Goal: Information Seeking & Learning: Learn about a topic

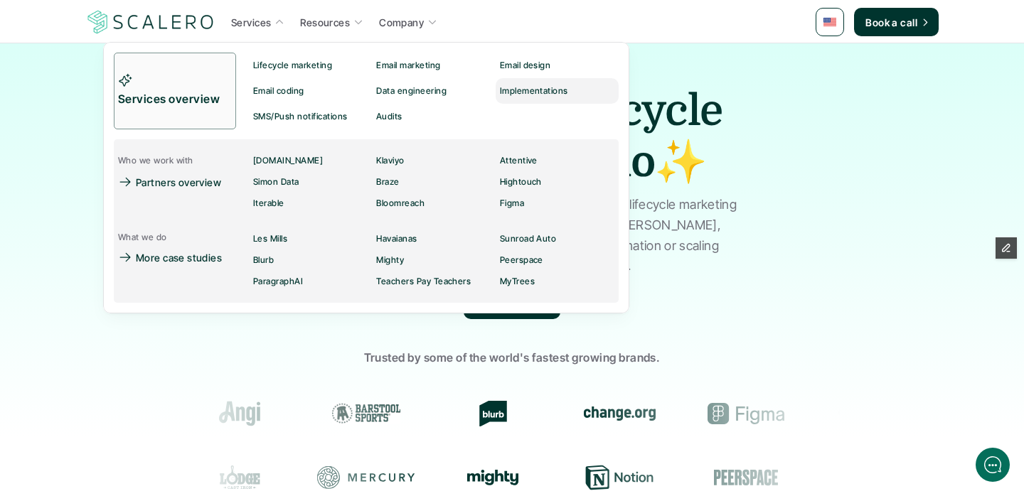
click at [534, 92] on p "Implementations" at bounding box center [534, 91] width 68 height 10
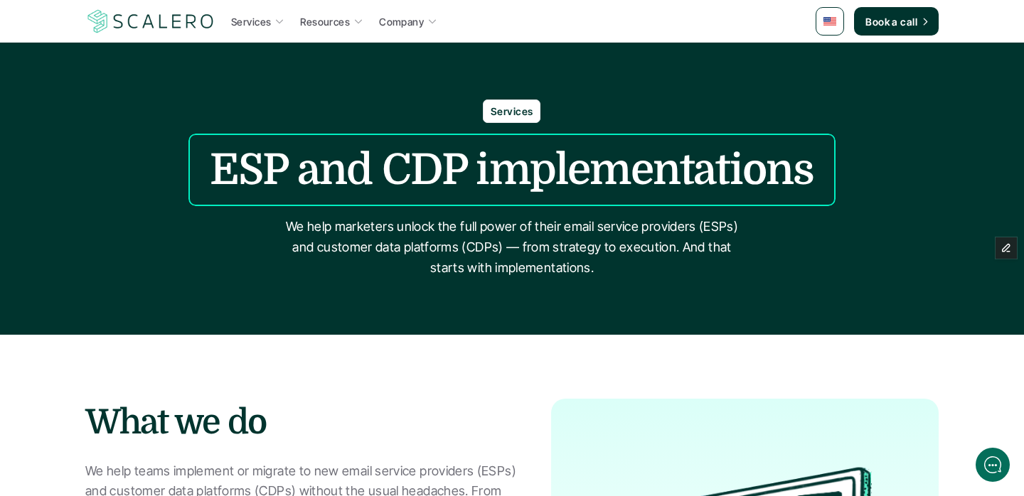
click at [196, 26] on img at bounding box center [150, 21] width 131 height 27
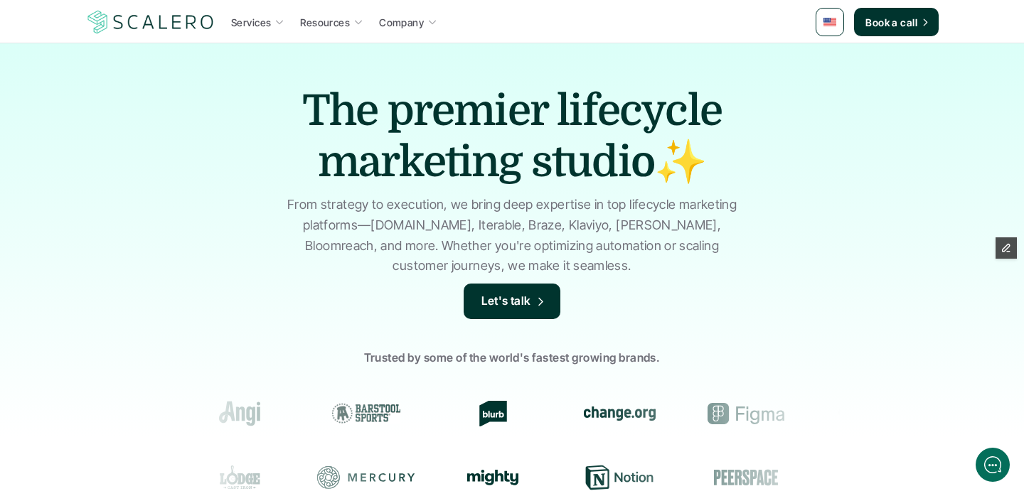
click at [102, 172] on div "The premier lifecycle marketing studio✨ From strategy to execution, we bring de…" at bounding box center [512, 341] width 1024 height 597
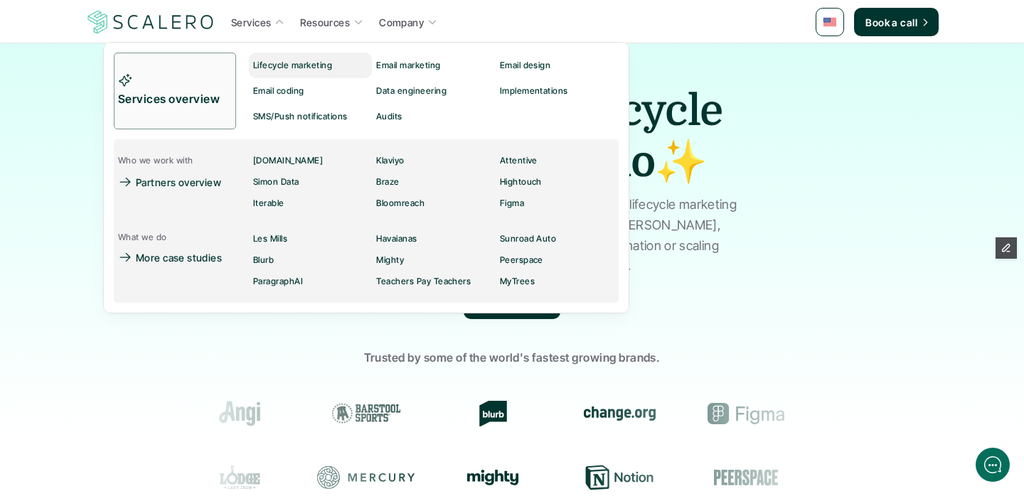
click at [285, 65] on p "Lifecycle marketing" at bounding box center [292, 65] width 79 height 10
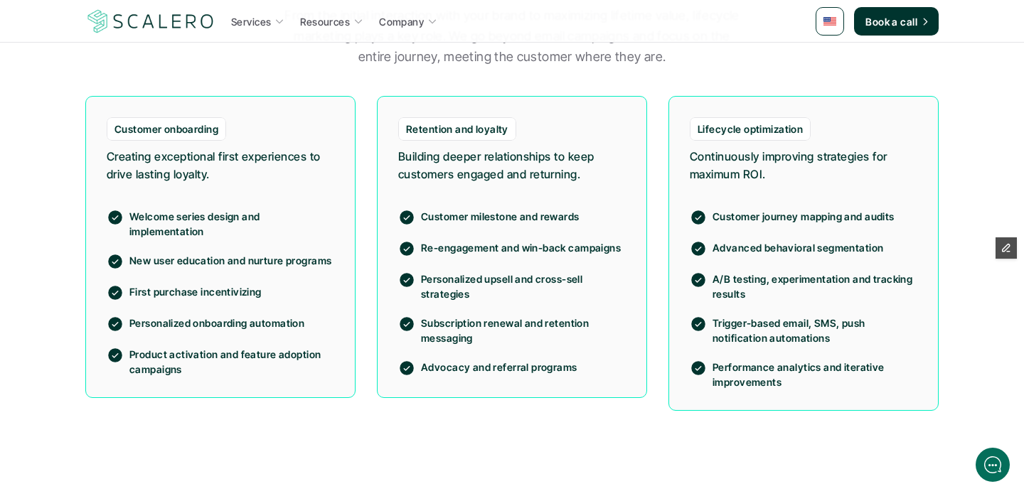
scroll to position [1140, 0]
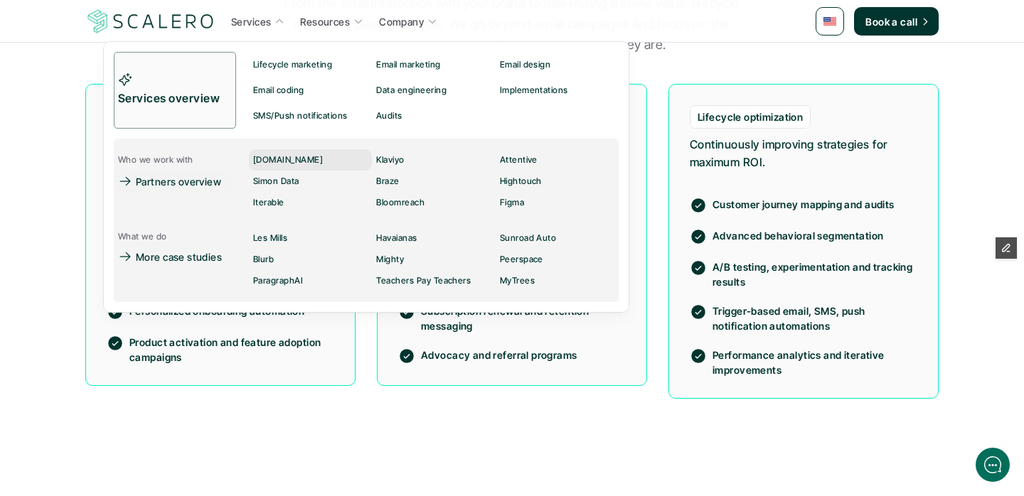
click at [294, 158] on p "[DOMAIN_NAME]" at bounding box center [288, 160] width 70 height 10
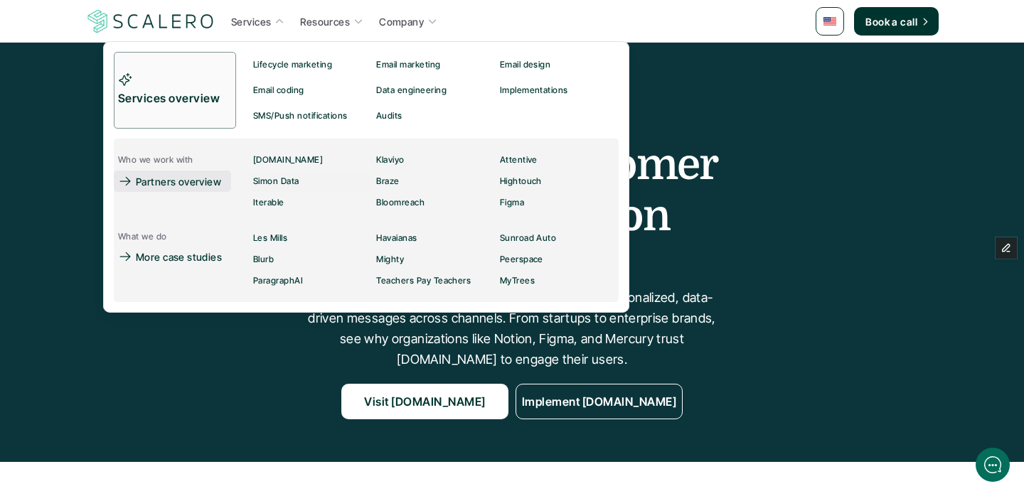
click at [203, 186] on p "Partners overview" at bounding box center [178, 181] width 85 height 15
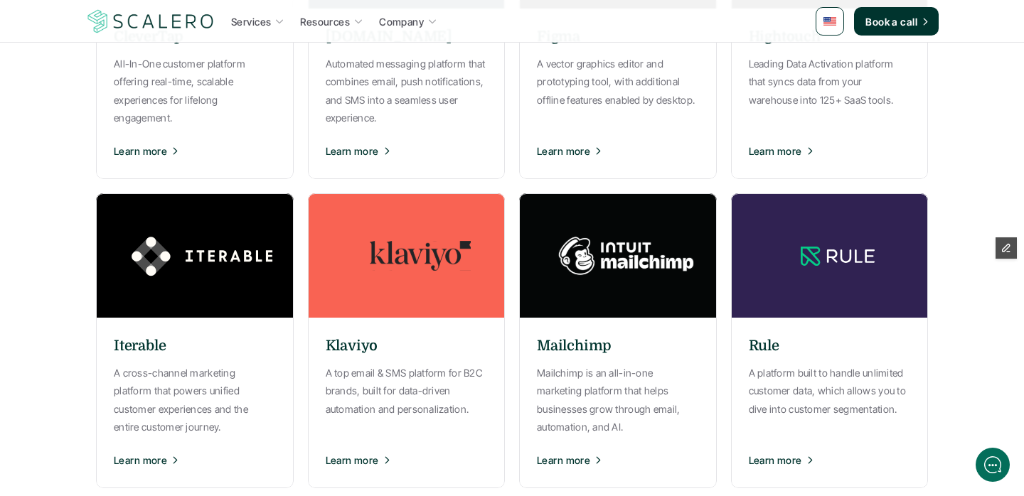
scroll to position [782, 0]
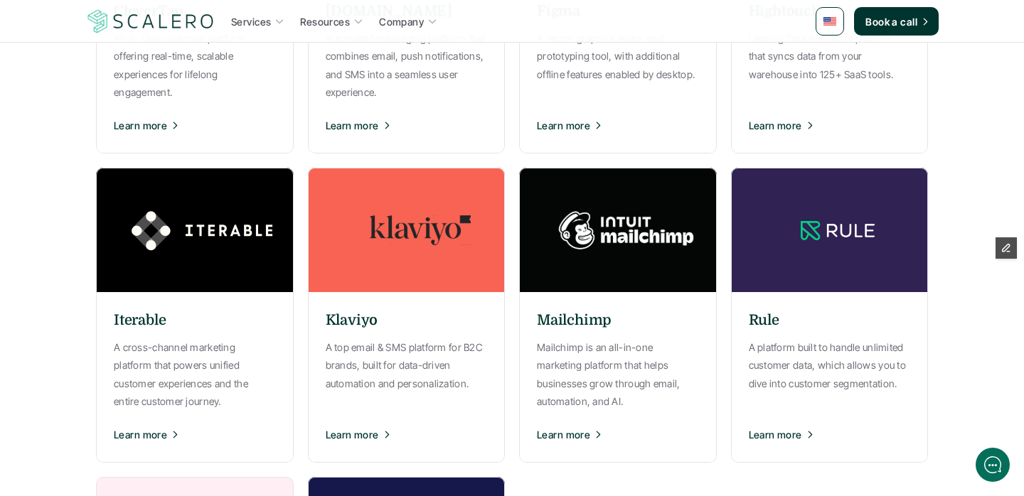
click at [391, 315] on div "Klaviyo A top email & SMS platform for B2C brands, built for data-driven automa…" at bounding box center [407, 377] width 198 height 156
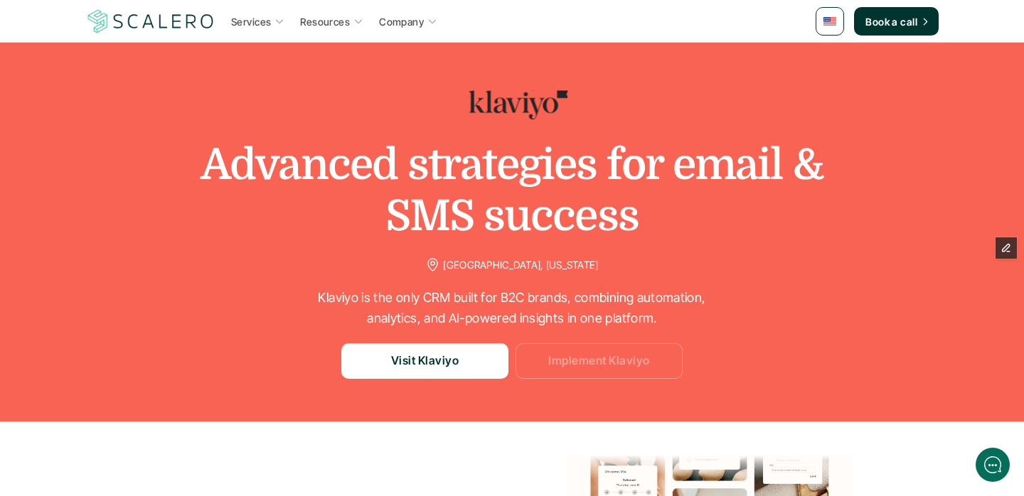
click at [573, 351] on link "Implement Klaviyo" at bounding box center [599, 362] width 167 height 36
